Goal: Information Seeking & Learning: Learn about a topic

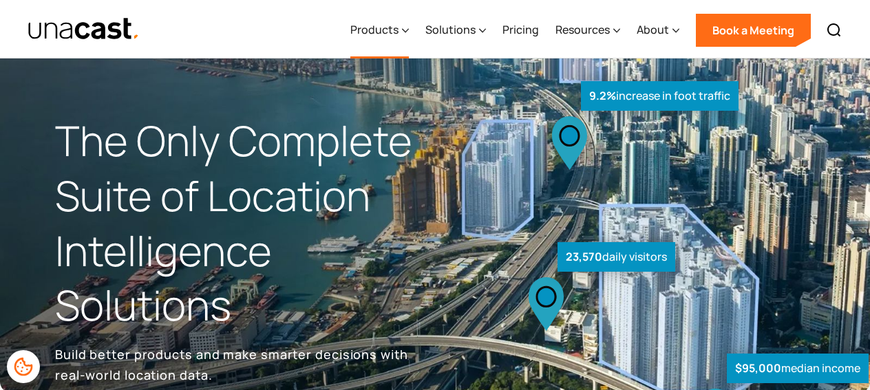
click at [395, 30] on div "Products" at bounding box center [374, 29] width 48 height 17
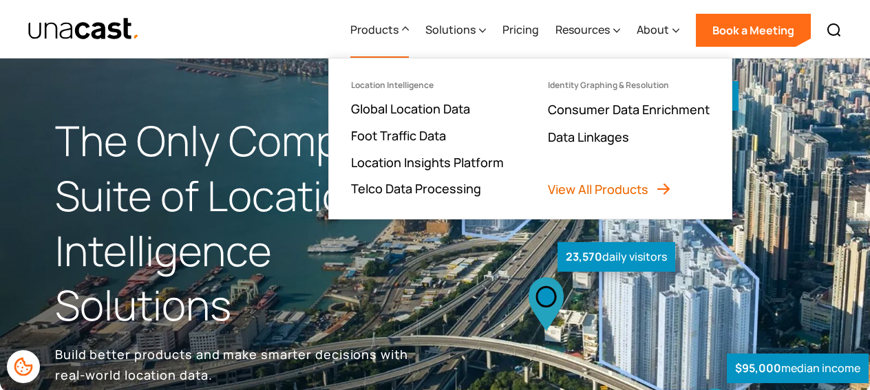
click at [620, 193] on link "View All Products" at bounding box center [610, 189] width 124 height 17
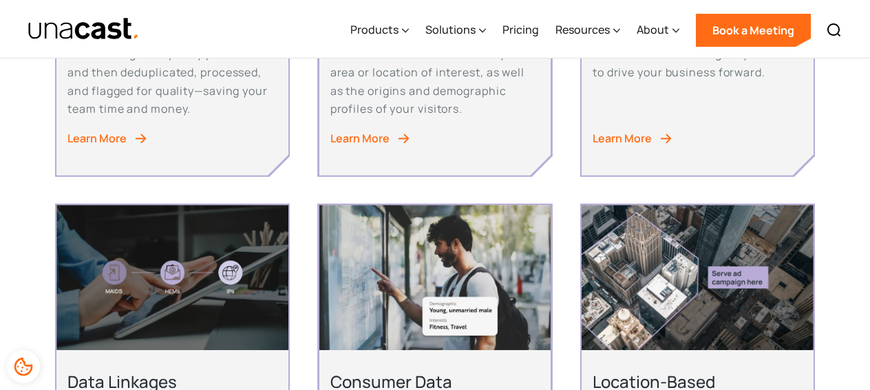
scroll to position [543, 0]
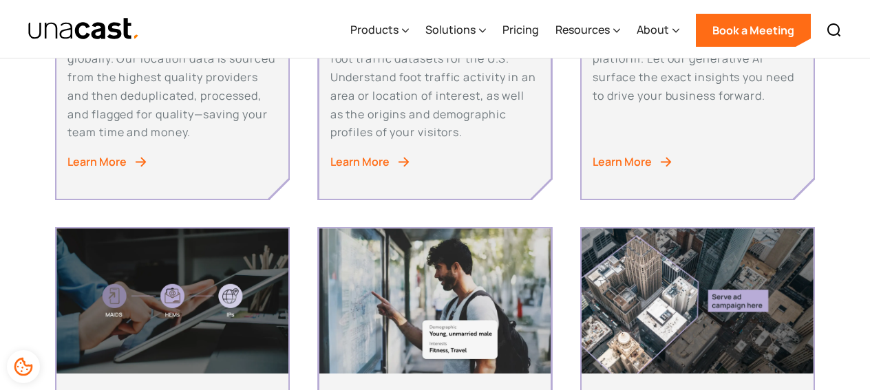
click at [621, 163] on div "Learn More" at bounding box center [621, 162] width 59 height 19
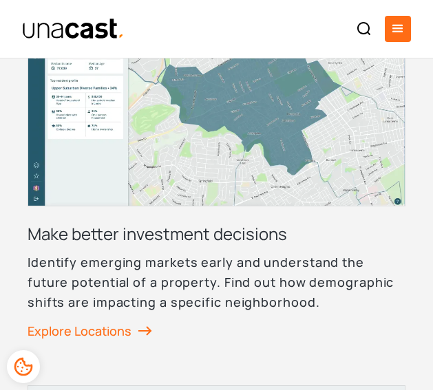
scroll to position [2248, 0]
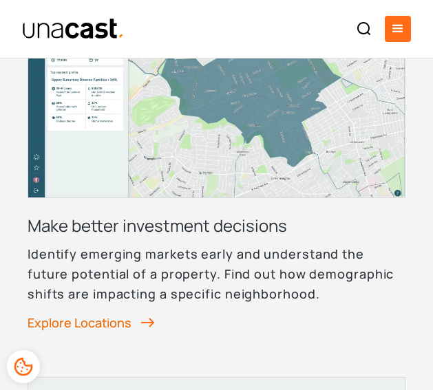
click at [111, 312] on link "Explore Locations" at bounding box center [91, 322] width 127 height 21
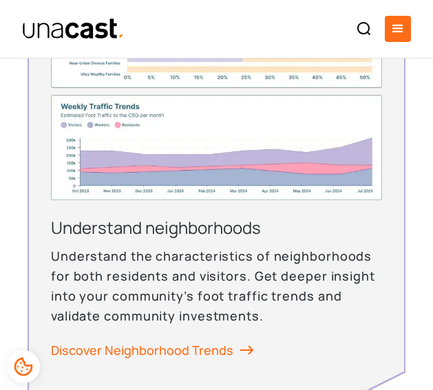
scroll to position [3715, 0]
